Goal: Information Seeking & Learning: Learn about a topic

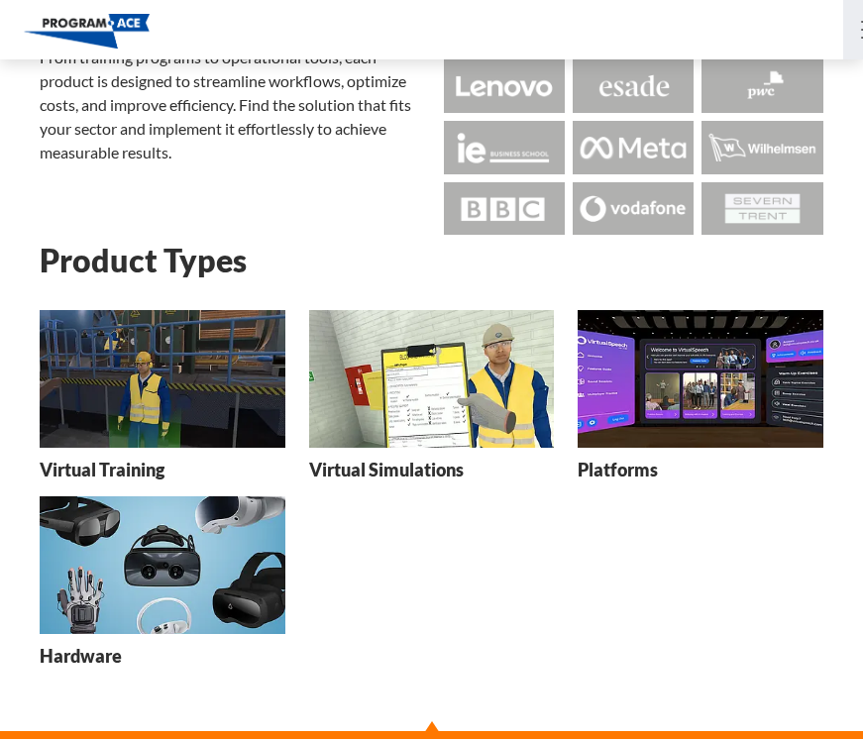
scroll to position [316, 0]
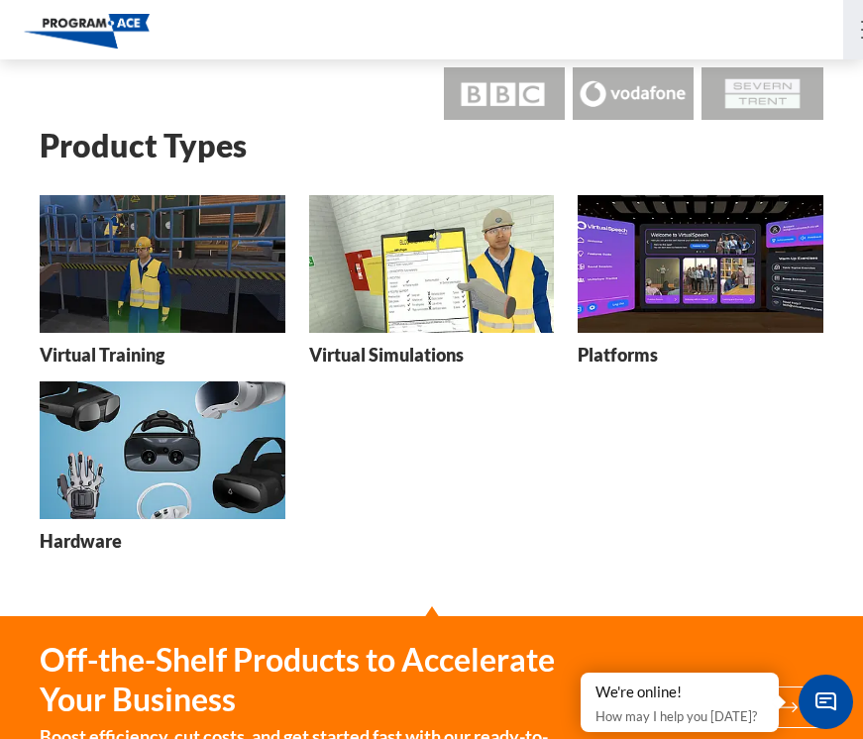
click at [692, 276] on img at bounding box center [701, 264] width 246 height 138
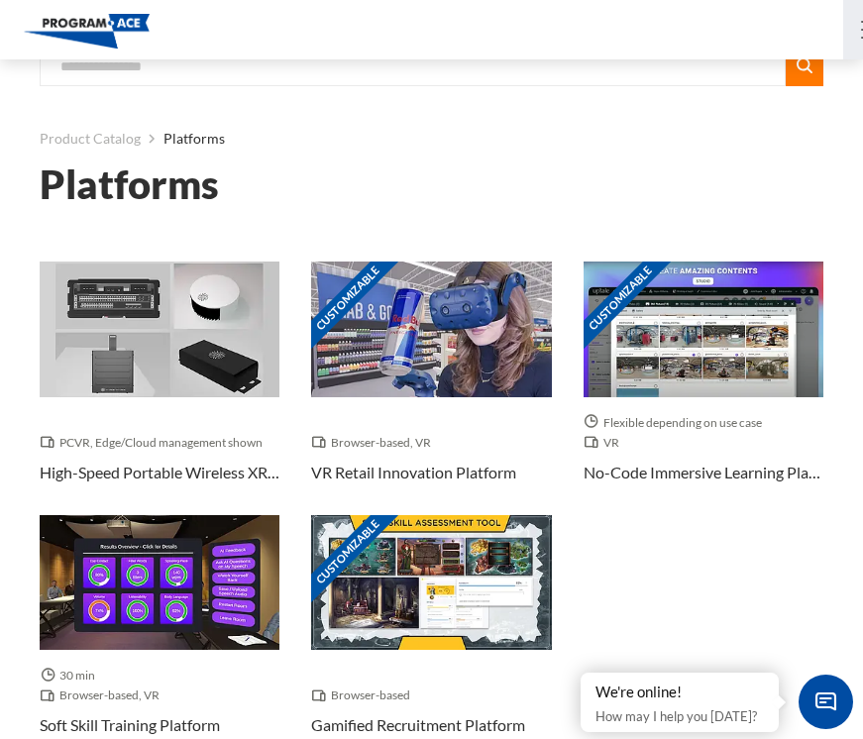
scroll to position [116, 0]
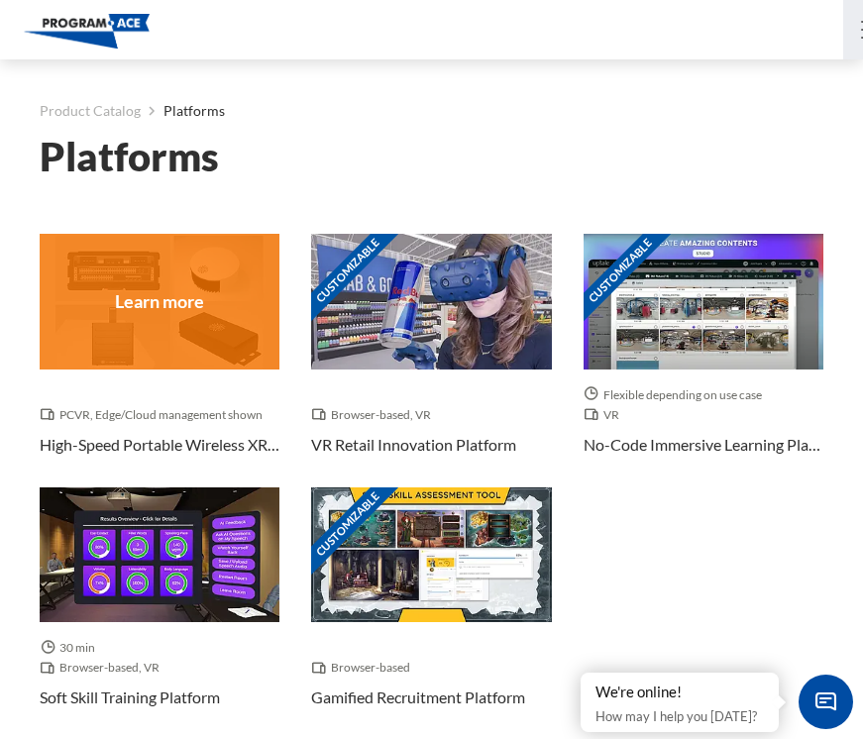
click at [151, 342] on div at bounding box center [160, 301] width 240 height 135
